Goal: Communication & Community: Answer question/provide support

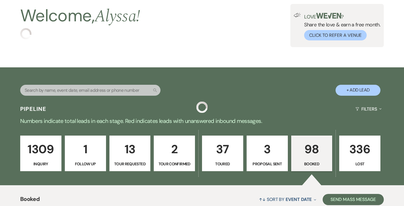
scroll to position [7, 0]
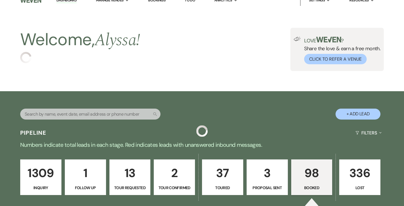
click at [25, 177] on p "1309" at bounding box center [41, 172] width 34 height 19
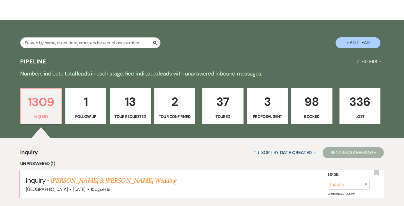
scroll to position [126, 0]
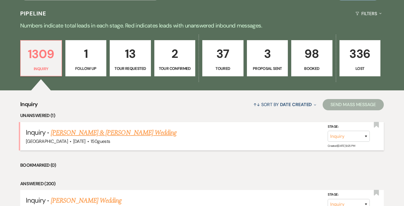
click at [85, 138] on span "[DATE]" at bounding box center [79, 141] width 12 height 6
click at [107, 130] on link "[PERSON_NAME] & [PERSON_NAME] Wedding" at bounding box center [114, 133] width 126 height 10
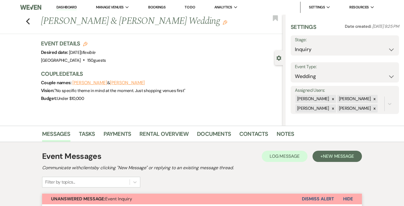
select select "1"
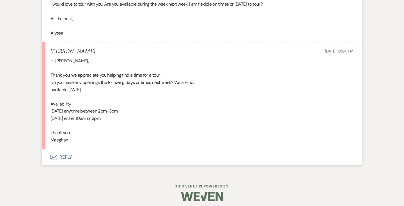
scroll to position [828, 0]
click at [70, 158] on button "Envelope Reply" at bounding box center [201, 158] width 319 height 16
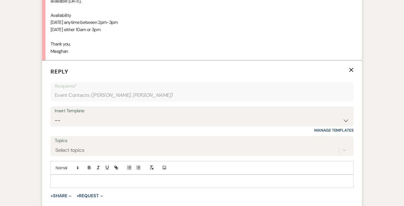
scroll to position [933, 0]
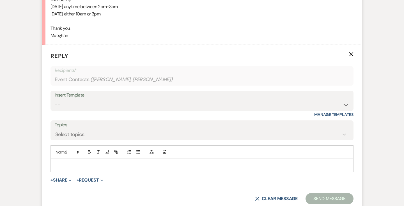
click at [69, 162] on p at bounding box center [202, 165] width 294 height 6
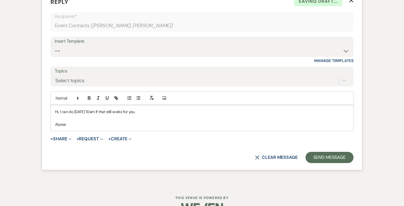
scroll to position [1002, 0]
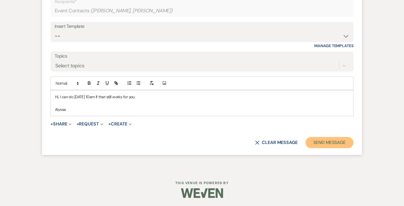
click at [318, 141] on button "Send Message" at bounding box center [329, 142] width 48 height 11
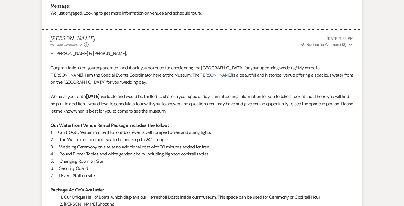
scroll to position [0, 0]
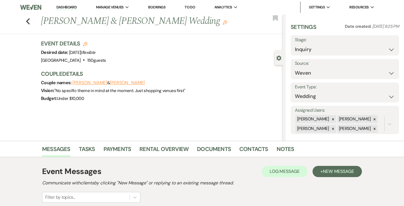
click at [66, 11] on li "Dashboard" at bounding box center [67, 7] width 26 height 11
click at [66, 9] on link "Dashboard" at bounding box center [66, 7] width 20 height 5
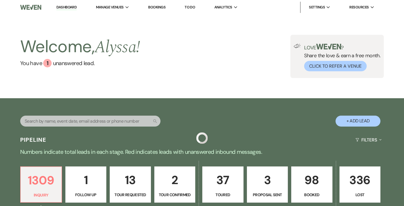
click at [67, 7] on link "Dashboard" at bounding box center [66, 7] width 20 height 5
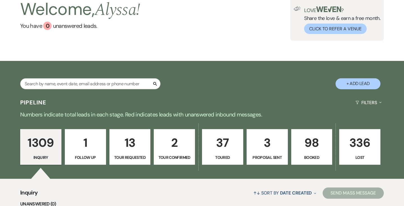
scroll to position [140, 0]
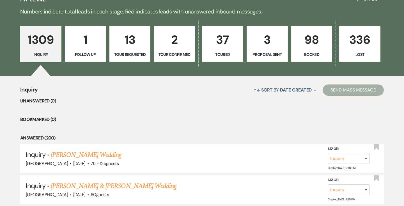
click at [171, 48] on p "2" at bounding box center [174, 39] width 34 height 19
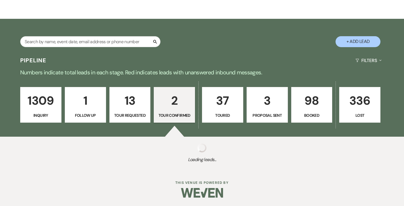
scroll to position [140, 0]
select select "4"
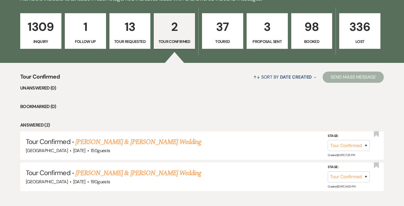
click at [126, 24] on p "13" at bounding box center [130, 26] width 34 height 19
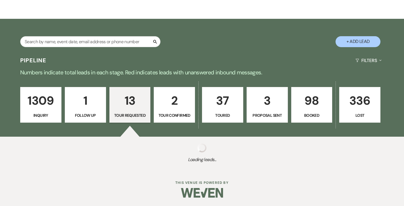
select select "2"
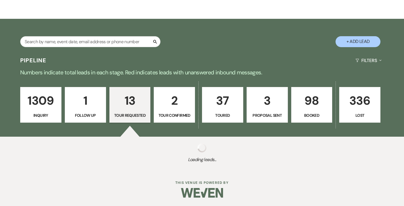
select select "2"
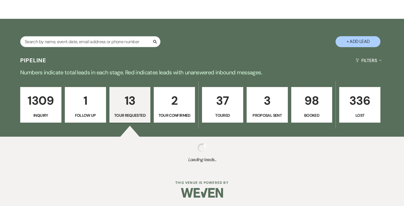
select select "2"
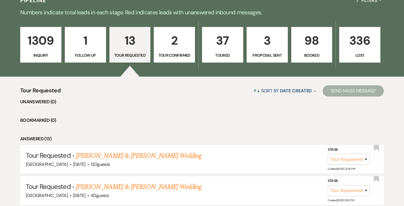
scroll to position [79, 0]
